Goal: Task Accomplishment & Management: Use online tool/utility

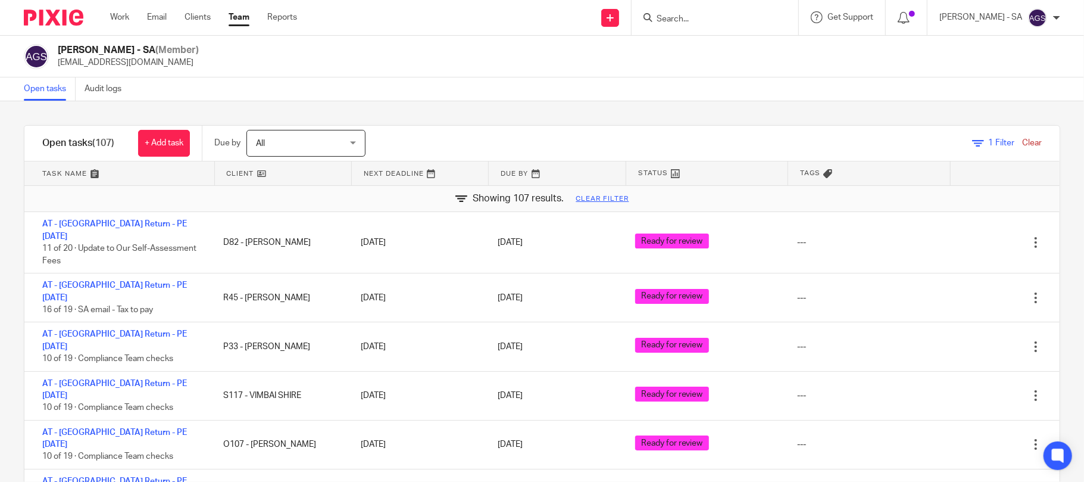
scroll to position [2143, 0]
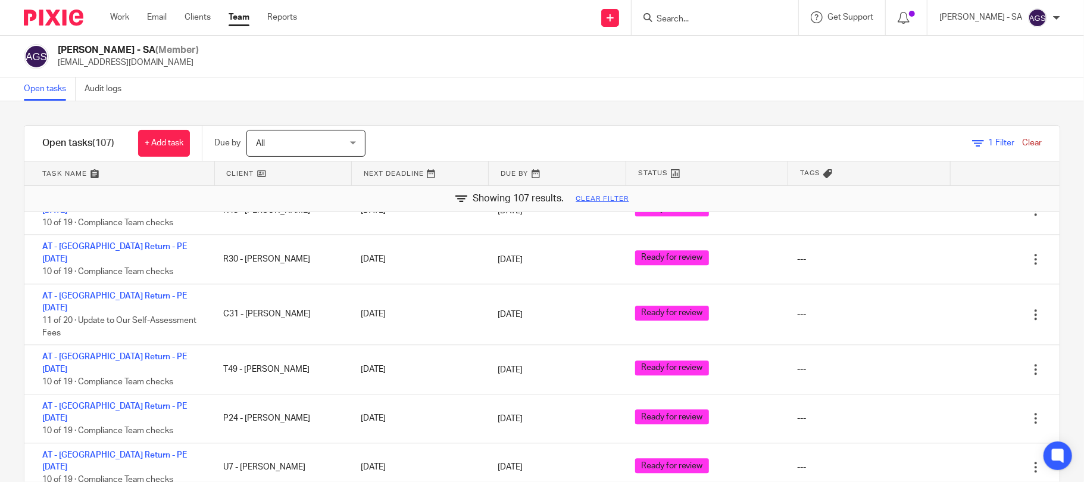
click at [444, 55] on div "Anjali Gamit - SA (Member) anjali.gamit@confiancebizsol.in" at bounding box center [542, 56] width 1036 height 25
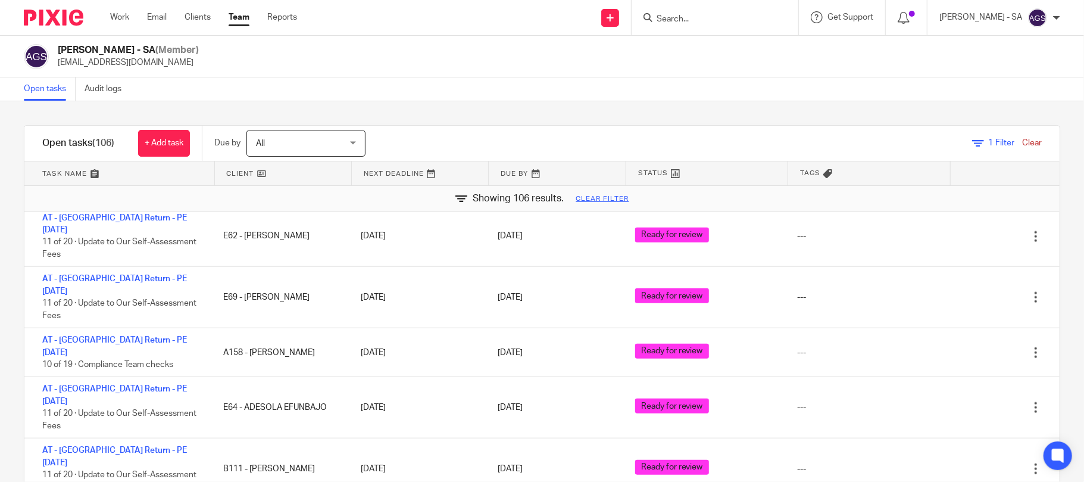
scroll to position [4021, 0]
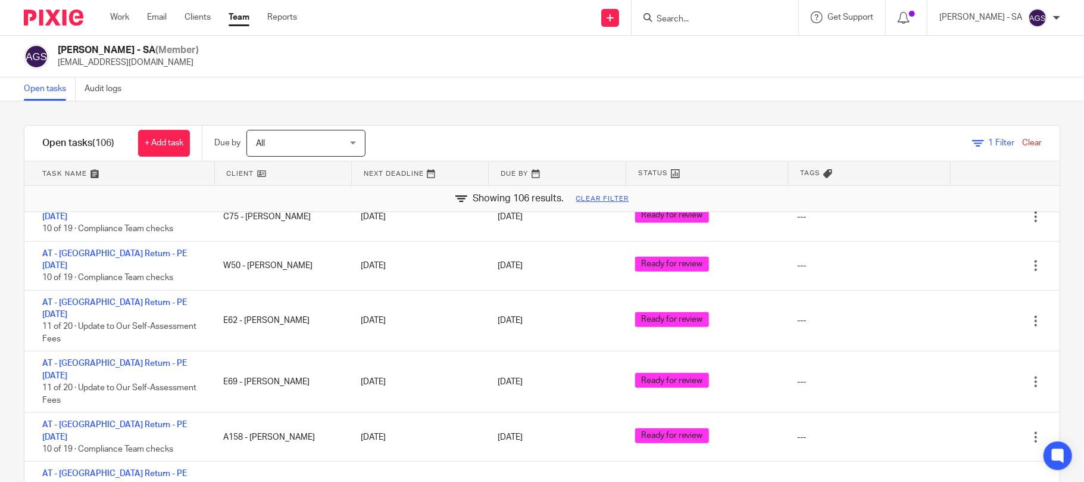
click at [689, 17] on input "Search" at bounding box center [708, 19] width 107 height 11
type input "D75"
click button "submit" at bounding box center [0, 0] width 0 height 0
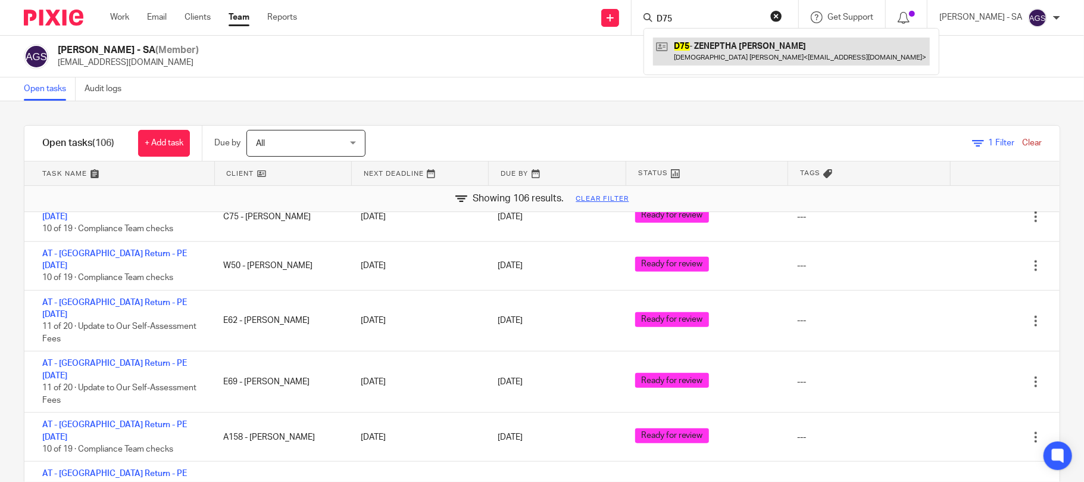
click at [749, 49] on link at bounding box center [791, 51] width 277 height 27
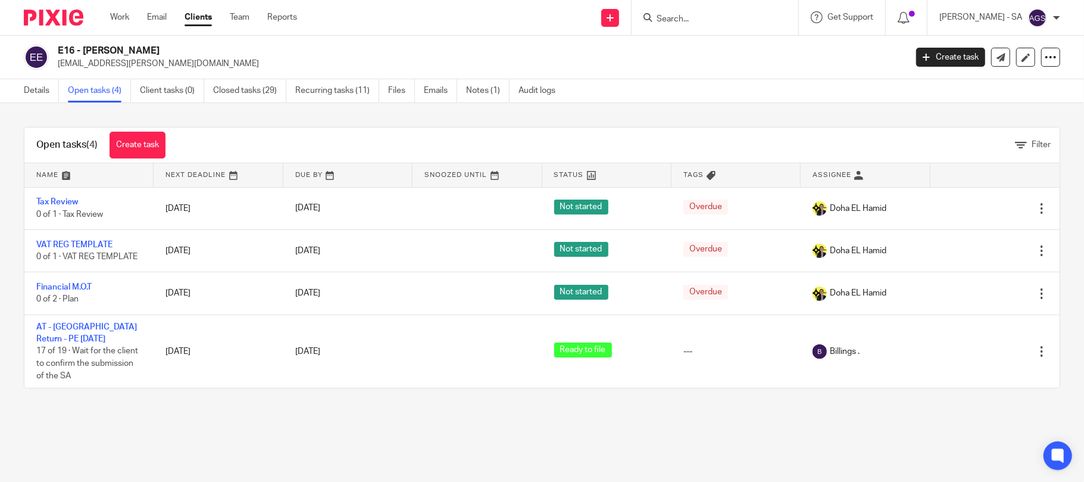
click at [294, 439] on main "E16 - [PERSON_NAME] [EMAIL_ADDRESS][PERSON_NAME][DOMAIN_NAME] Create task Updat…" at bounding box center [542, 241] width 1084 height 482
click at [799, 426] on main "E16 - [PERSON_NAME] [EMAIL_ADDRESS][PERSON_NAME][DOMAIN_NAME] Create task Updat…" at bounding box center [542, 241] width 1084 height 482
click at [354, 451] on main "E16 - [PERSON_NAME] [EMAIL_ADDRESS][PERSON_NAME][DOMAIN_NAME] Create task Updat…" at bounding box center [542, 241] width 1084 height 482
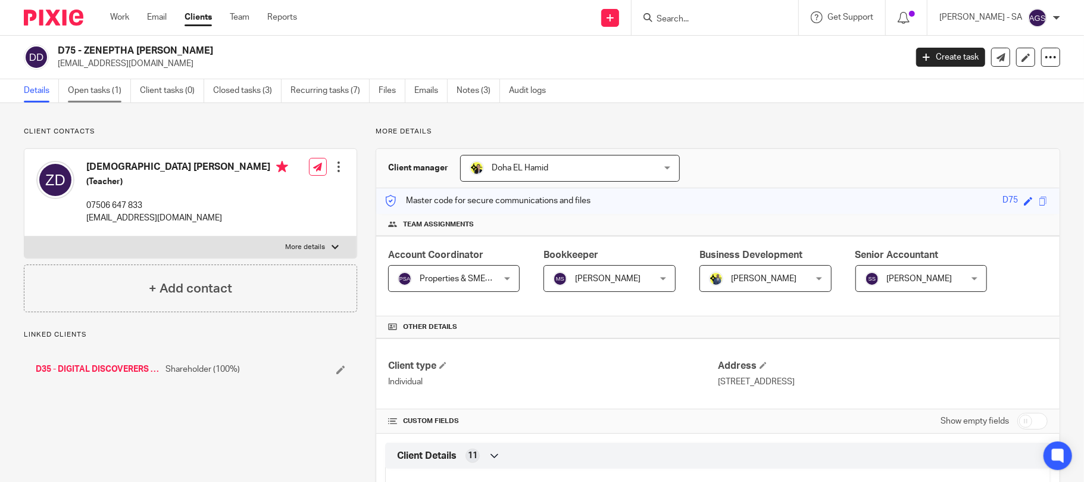
click at [118, 85] on link "Open tasks (1)" at bounding box center [99, 90] width 63 height 23
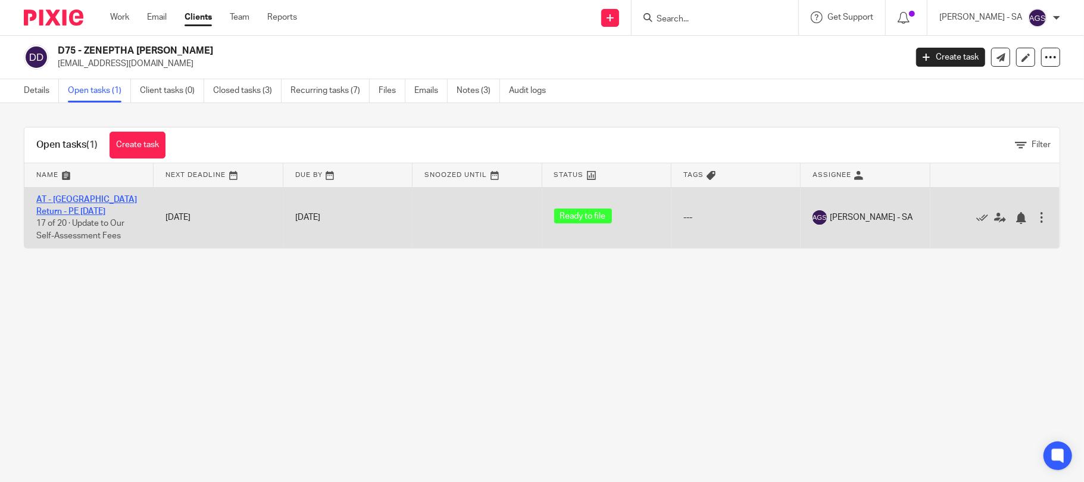
click at [107, 196] on link "AT - [GEOGRAPHIC_DATA] Return - PE [DATE]" at bounding box center [86, 205] width 101 height 20
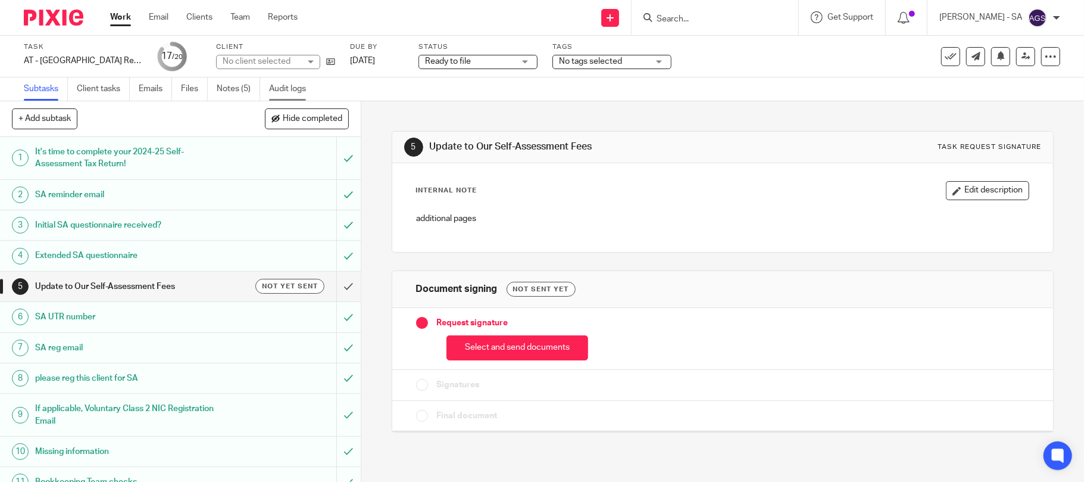
click at [308, 92] on link "Audit logs" at bounding box center [292, 88] width 46 height 23
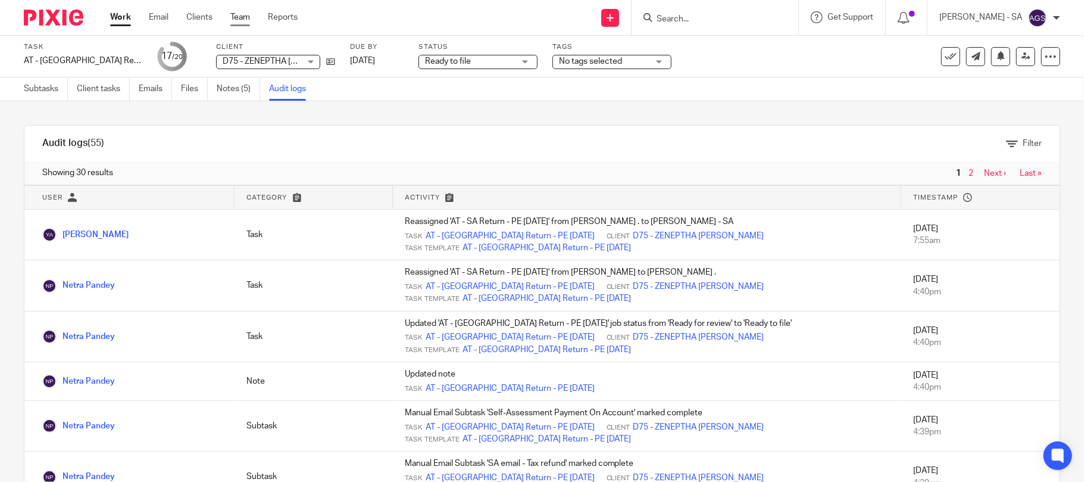
click at [236, 17] on link "Team" at bounding box center [240, 17] width 20 height 12
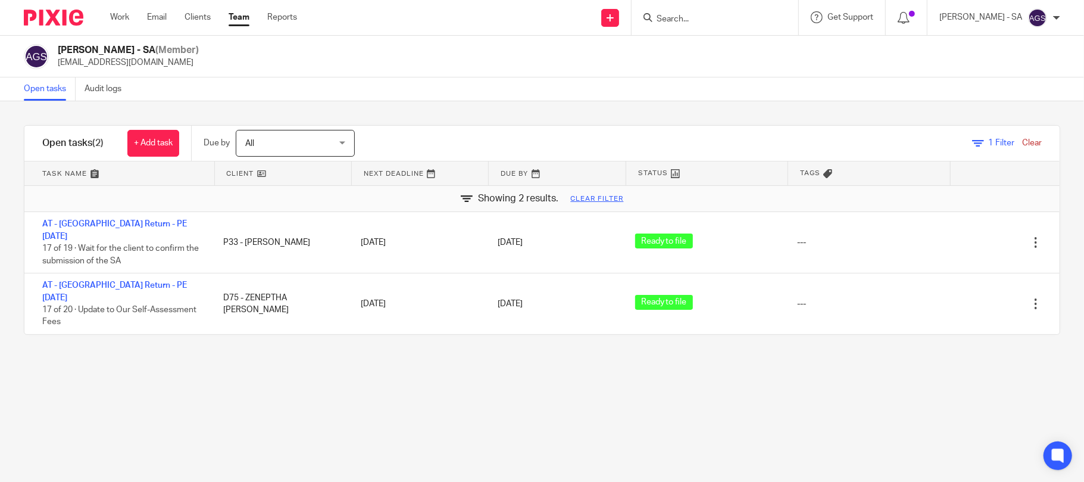
click at [229, 365] on div "Filter tasks Only show tasks matching all of these conditions 1 Client name Is …" at bounding box center [542, 291] width 1084 height 380
drag, startPoint x: 198, startPoint y: 394, endPoint x: 532, endPoint y: 29, distance: 495.1
click at [198, 394] on div "Filter tasks Only show tasks matching all of these conditions 1 Client name Is …" at bounding box center [542, 291] width 1084 height 380
click at [158, 381] on div "Filter tasks Only show tasks matching all of these conditions 1 Client name Is …" at bounding box center [542, 291] width 1084 height 380
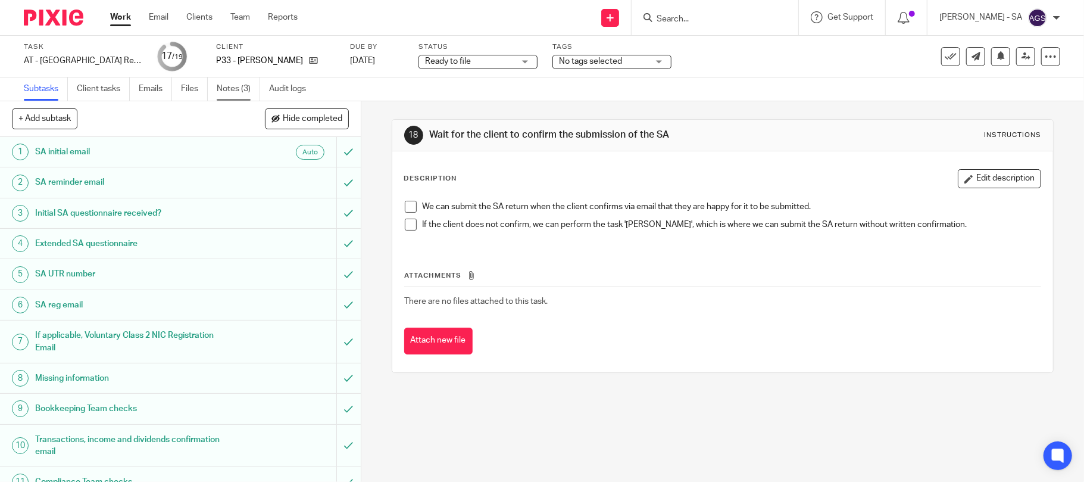
click at [243, 91] on link "Notes (3)" at bounding box center [238, 88] width 43 height 23
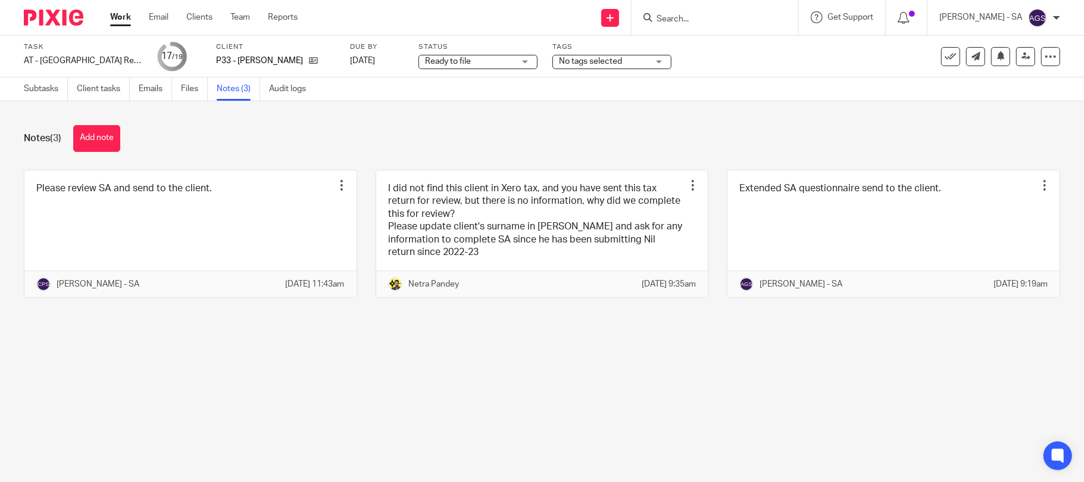
click at [298, 89] on link "Audit logs" at bounding box center [292, 88] width 46 height 23
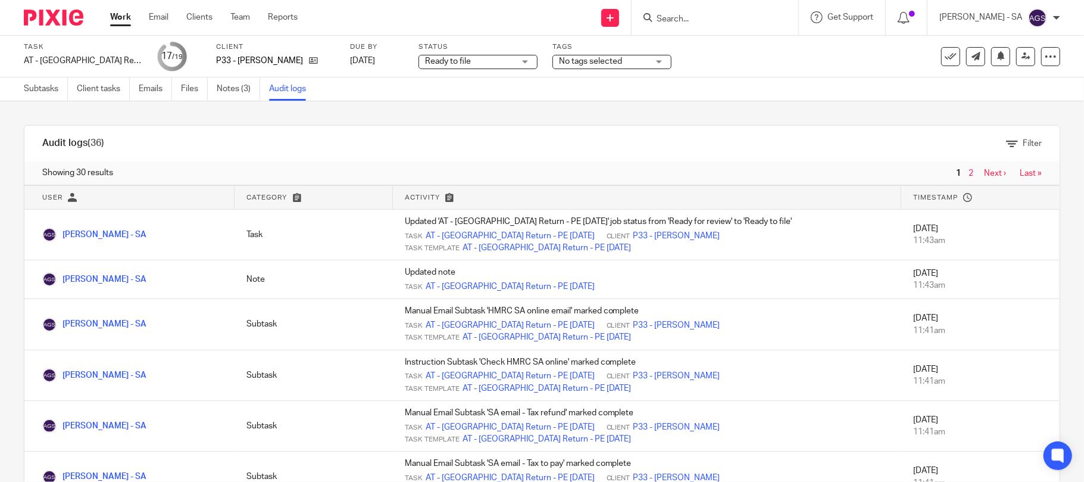
click at [474, 58] on span "Ready to file" at bounding box center [469, 61] width 89 height 13
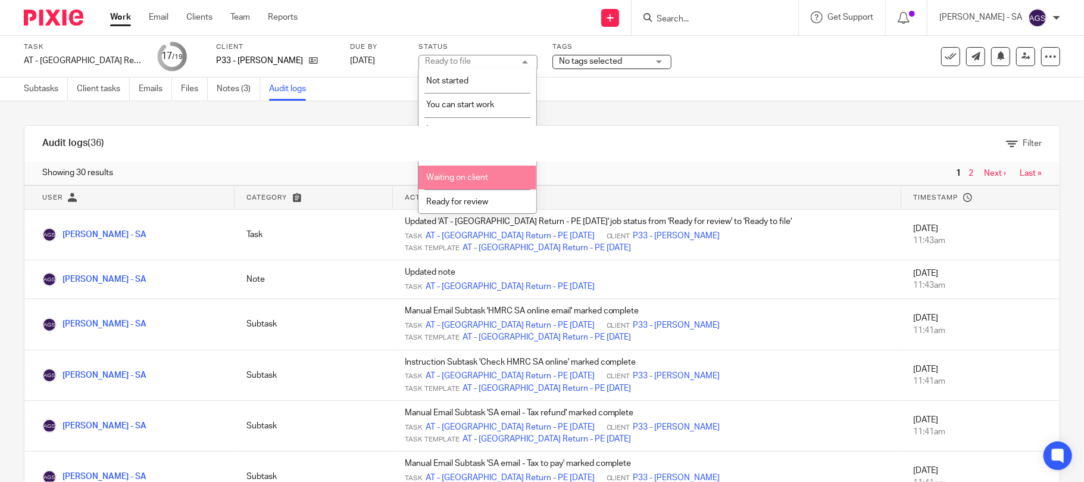
click at [724, 71] on div "Task AT - [GEOGRAPHIC_DATA] Return - PE [DATE] Save AT - [GEOGRAPHIC_DATA] Retu…" at bounding box center [542, 57] width 1084 height 42
